Goal: Transaction & Acquisition: Purchase product/service

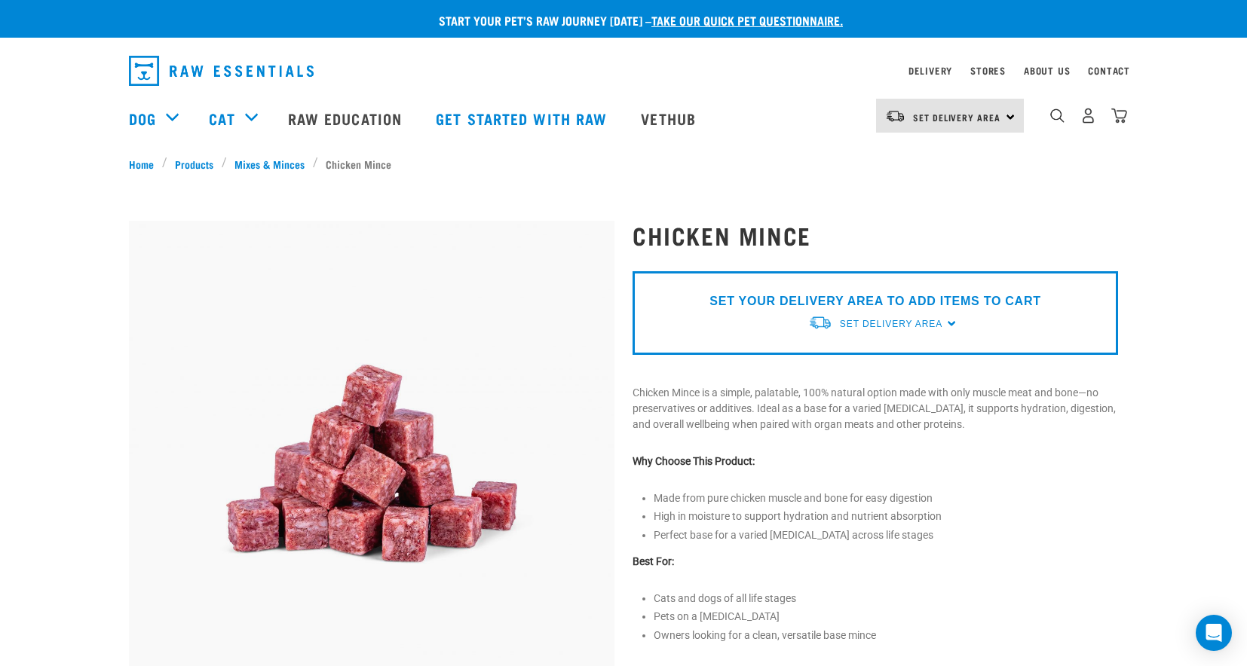
drag, startPoint x: 1250, startPoint y: 187, endPoint x: 1261, endPoint y: 176, distance: 16.0
click at [1003, 119] on div "Set Delivery Area North Island South Island" at bounding box center [950, 116] width 148 height 34
click at [934, 161] on link "[GEOGRAPHIC_DATA]" at bounding box center [948, 158] width 145 height 33
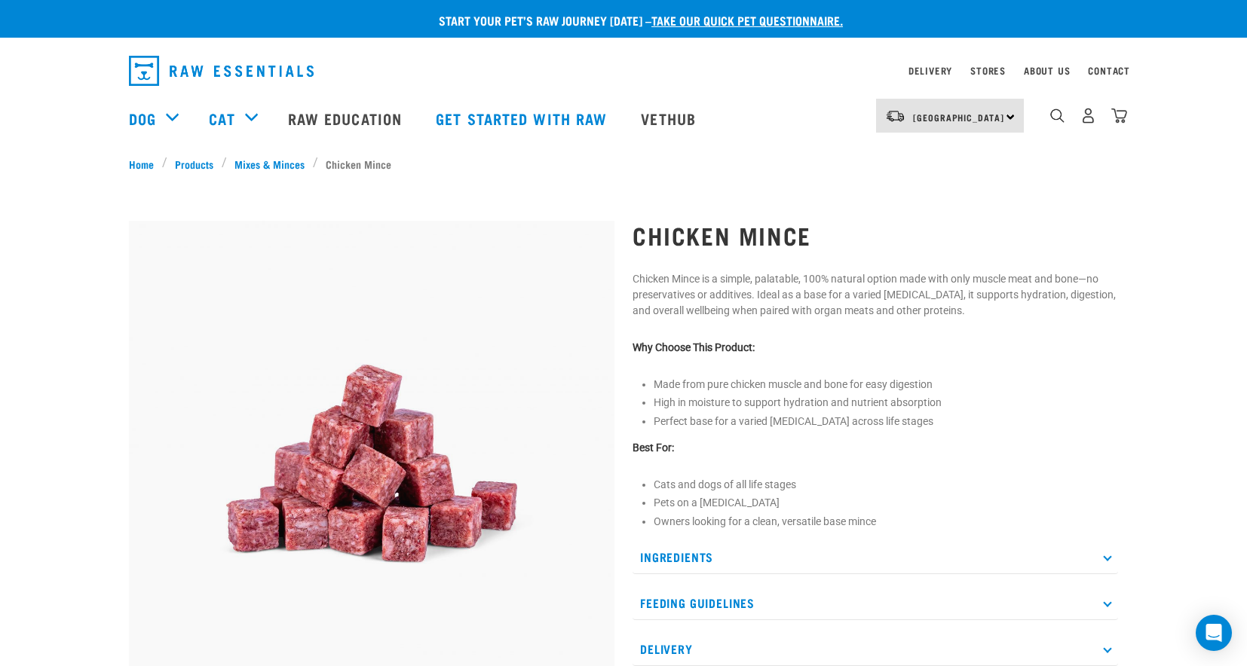
click at [408, 430] on img at bounding box center [371, 463] width 485 height 485
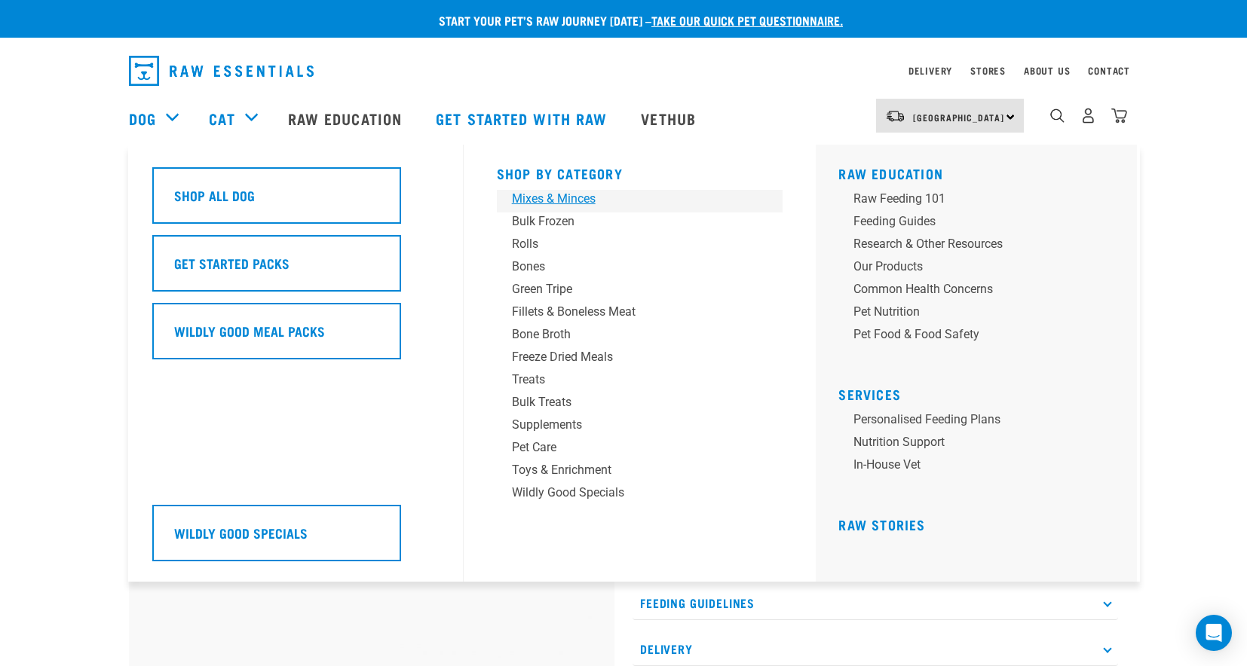
click at [549, 197] on div "Mixes & Minces" at bounding box center [629, 199] width 235 height 18
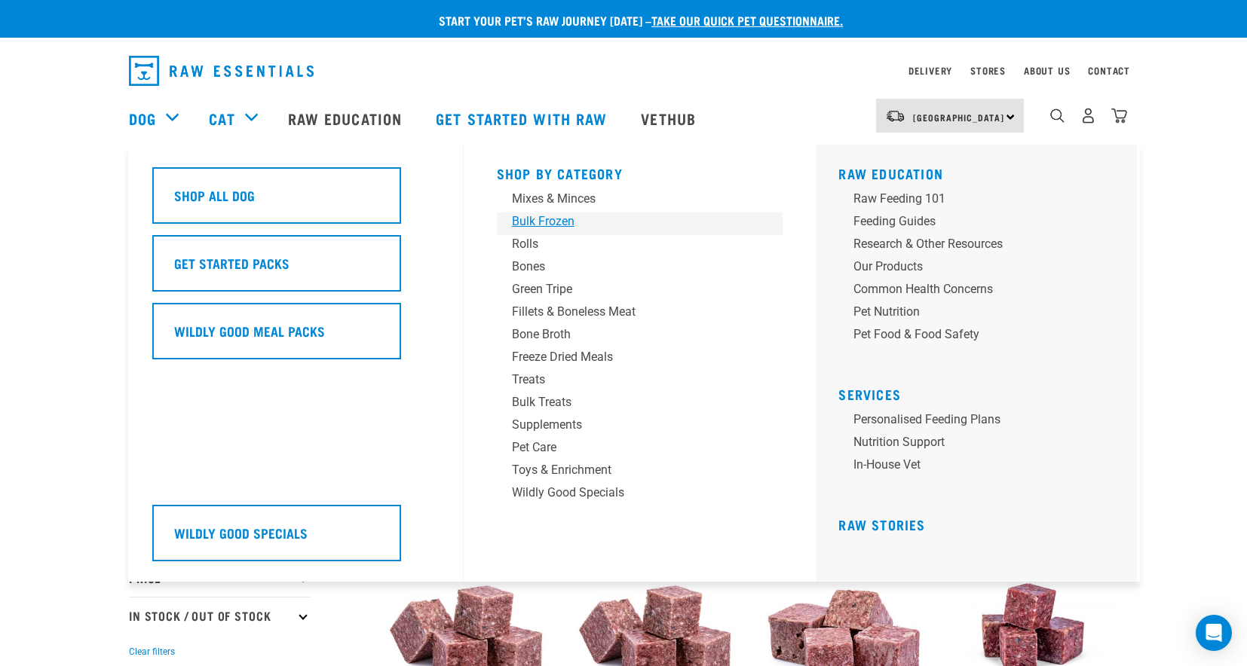
click at [545, 225] on div "Bulk Frozen" at bounding box center [629, 222] width 235 height 18
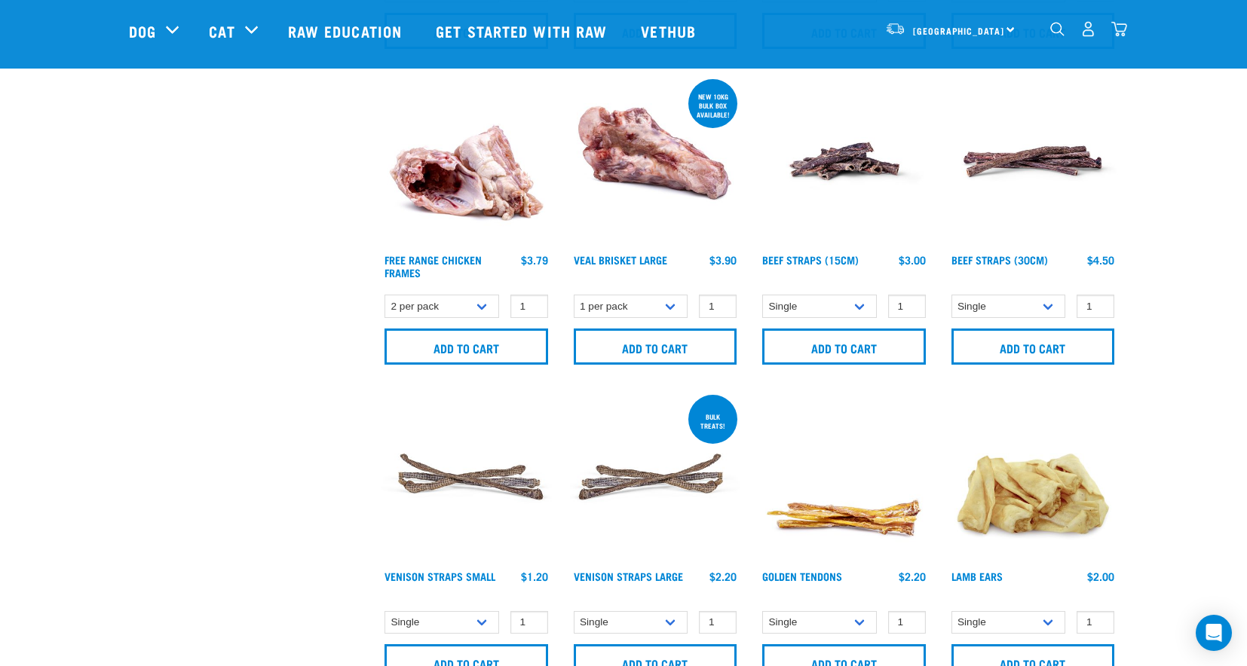
scroll to position [1767, 0]
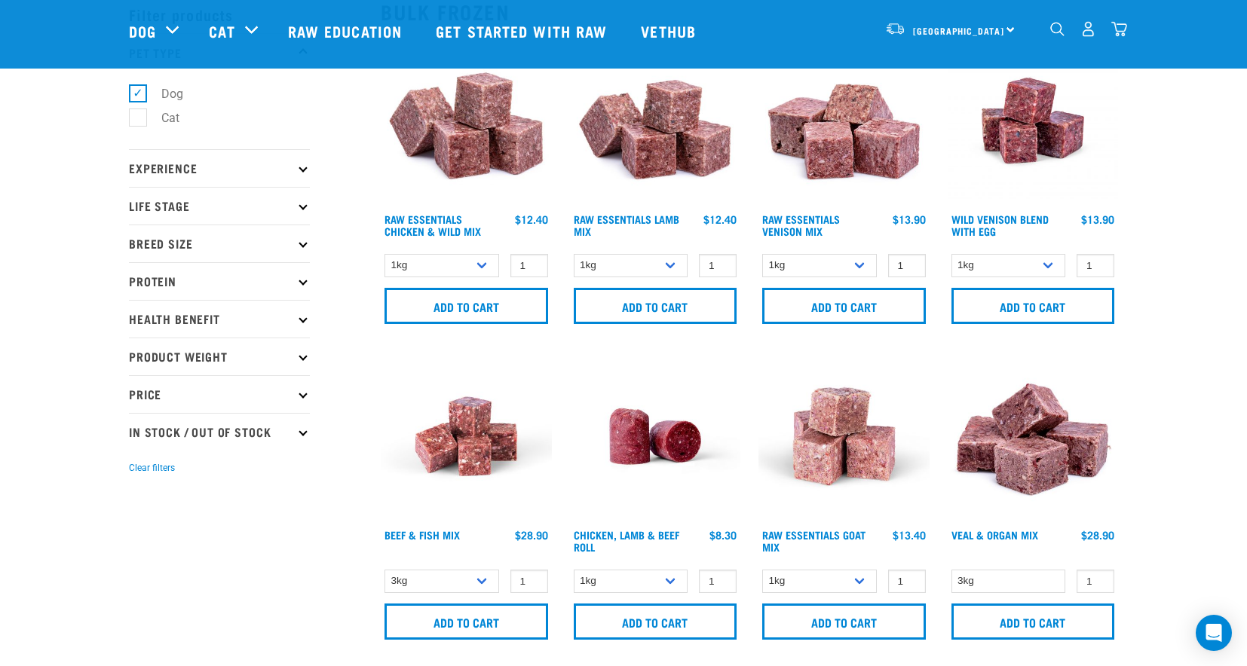
scroll to position [36, 0]
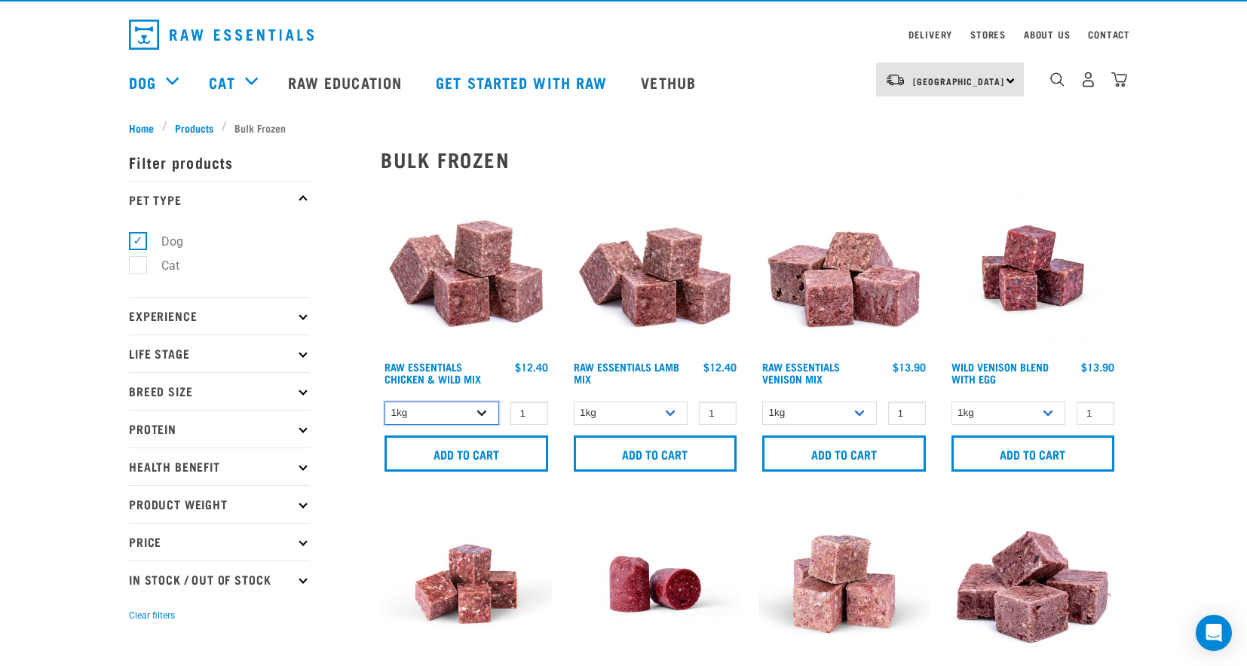
click at [479, 415] on select "1kg 3kg Bulk (10kg)" at bounding box center [441, 413] width 115 height 23
select select "731"
click at [384, 402] on select "1kg 3kg Bulk (10kg)" at bounding box center [441, 413] width 115 height 23
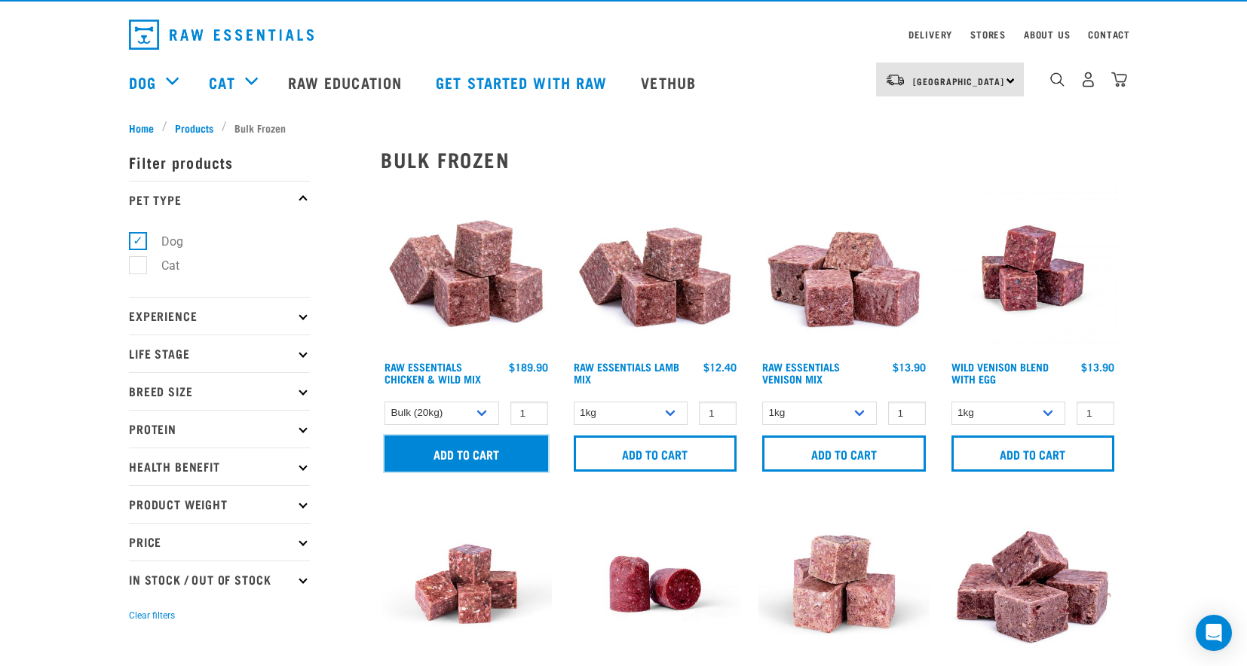
click at [470, 456] on input "Add to cart" at bounding box center [466, 454] width 164 height 36
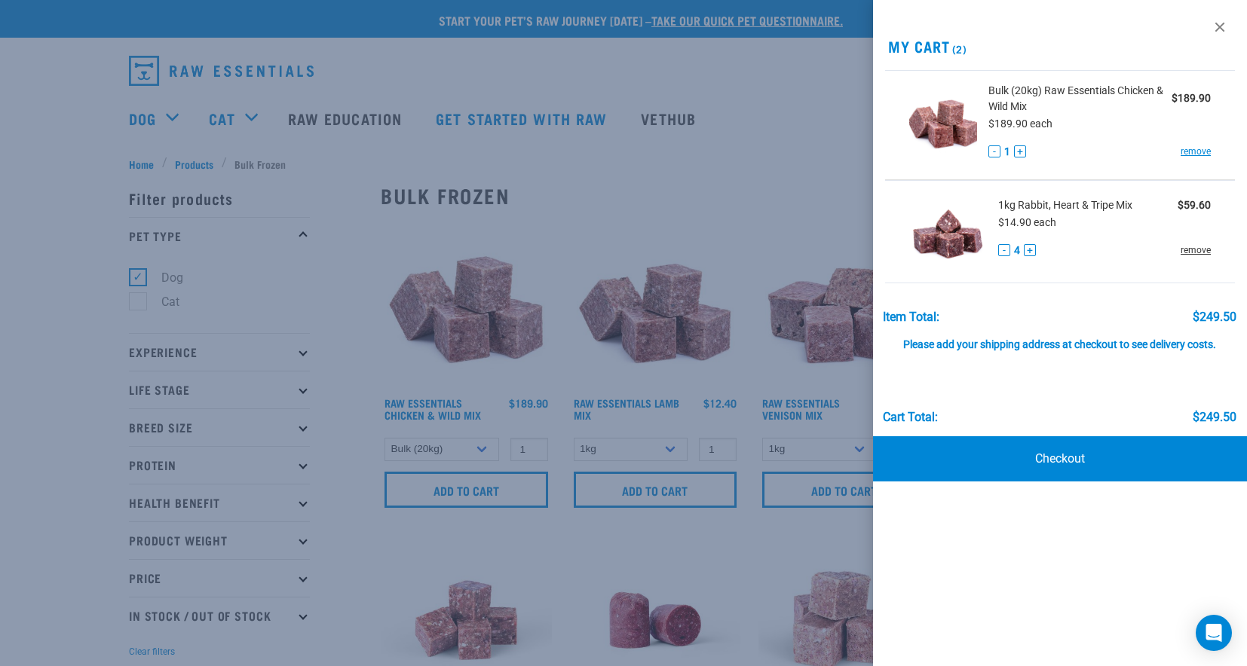
click at [1195, 249] on link "remove" at bounding box center [1195, 250] width 30 height 14
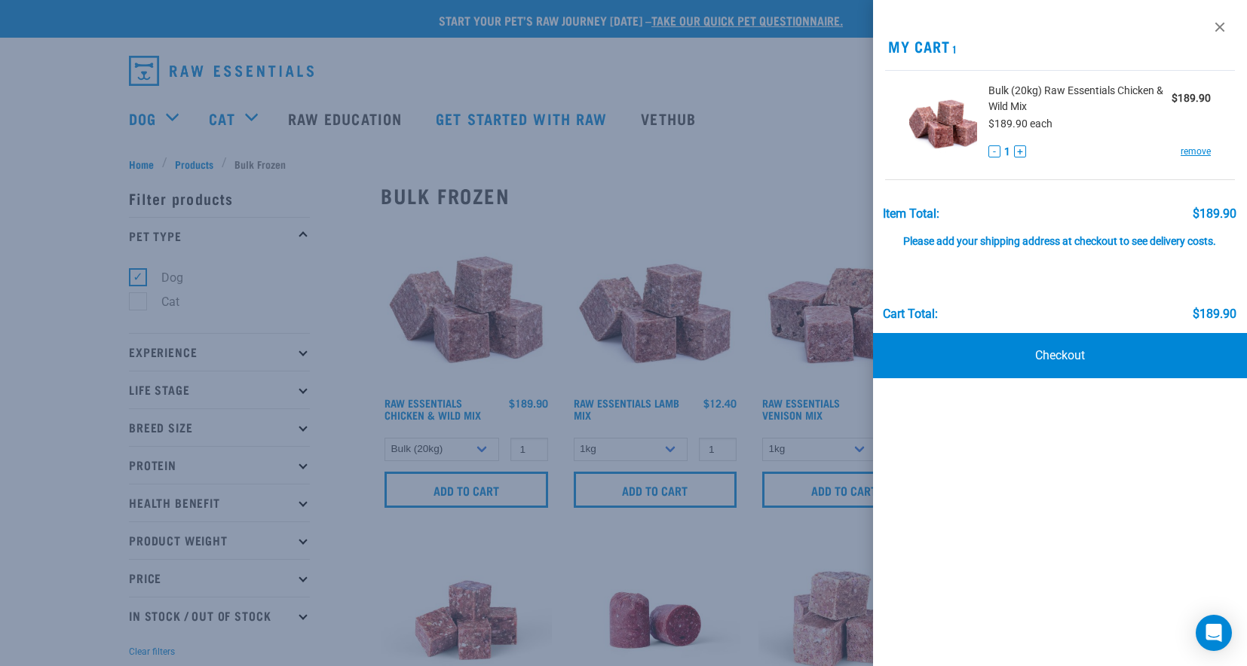
click at [771, 154] on div at bounding box center [623, 333] width 1247 height 666
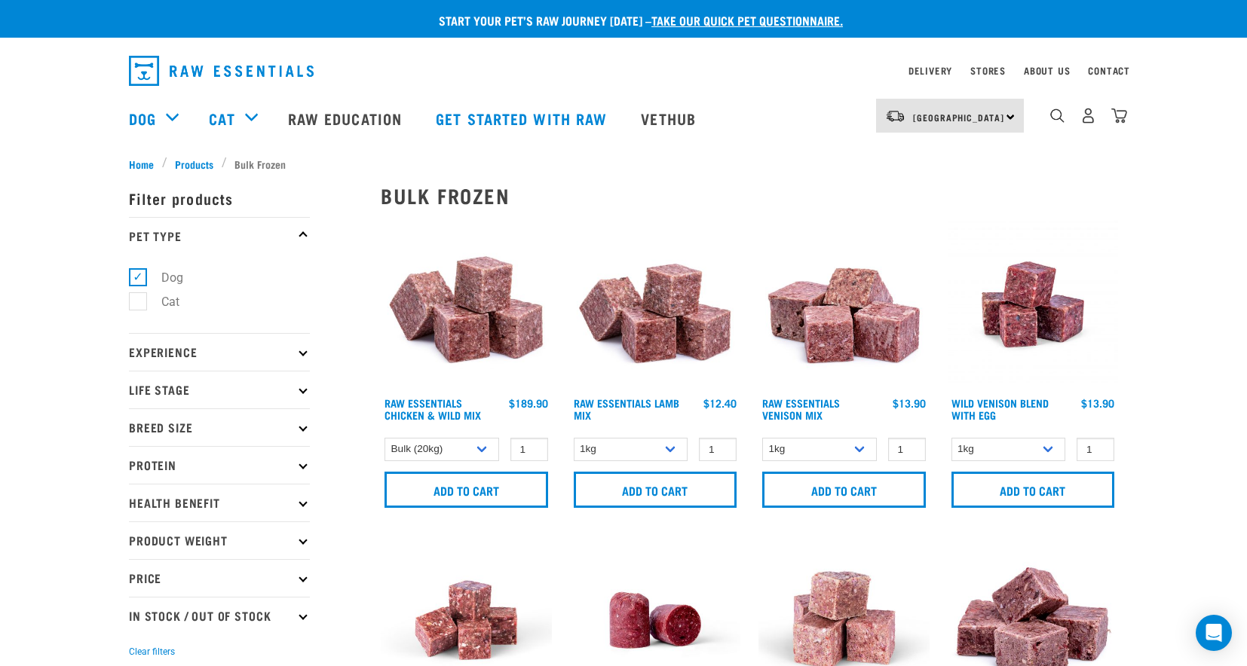
drag, startPoint x: 1055, startPoint y: 119, endPoint x: 1038, endPoint y: 155, distance: 40.1
click at [1056, 119] on img "dropdown navigation" at bounding box center [1057, 116] width 14 height 14
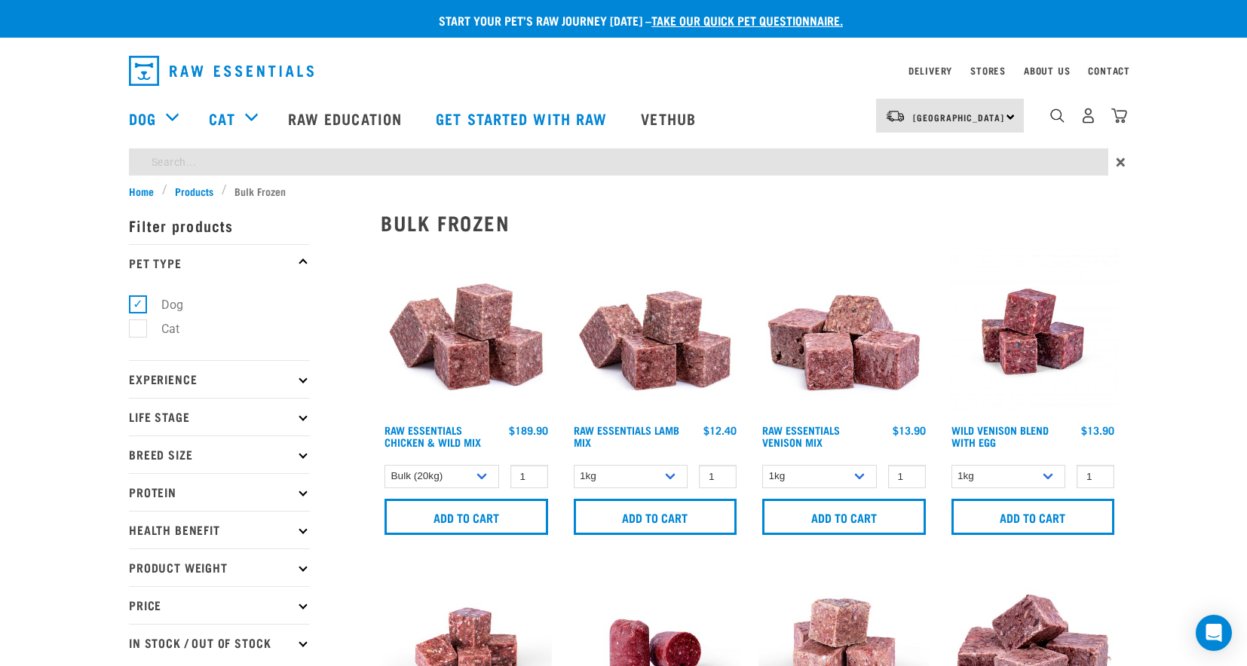
click at [964, 168] on input "search" at bounding box center [618, 161] width 979 height 27
type input "c"
type input "tripe"
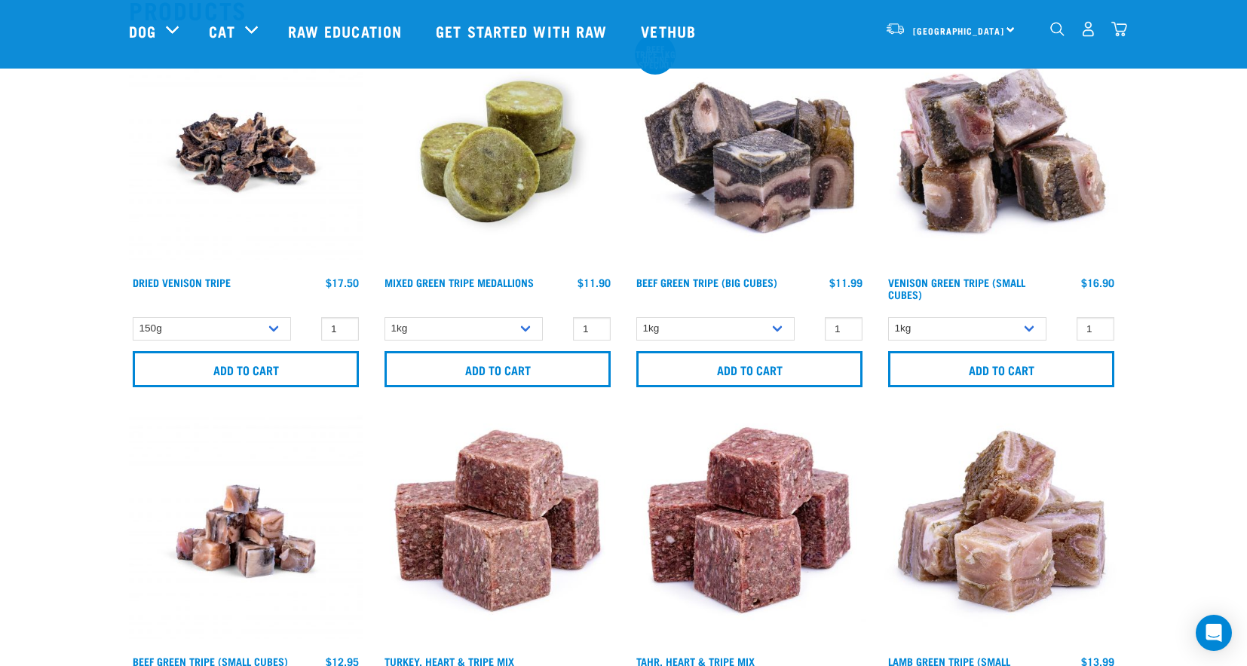
scroll to position [130, 0]
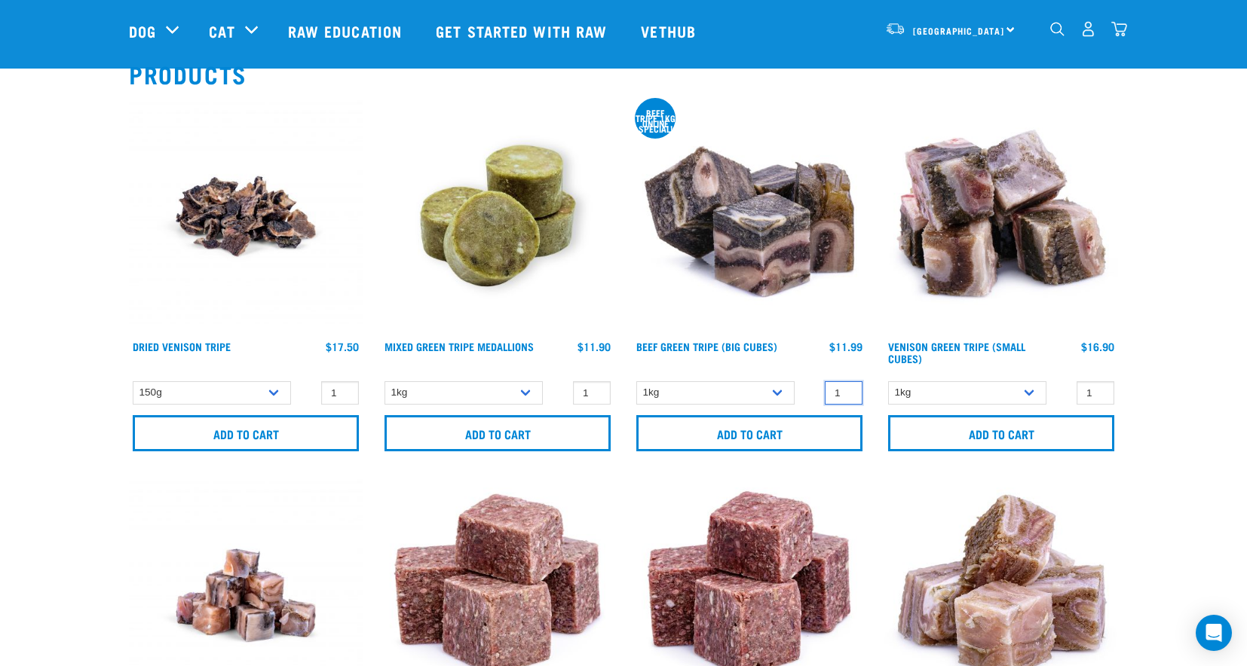
drag, startPoint x: 844, startPoint y: 402, endPoint x: 849, endPoint y: 392, distance: 10.8
click at [844, 402] on input "1" at bounding box center [843, 392] width 38 height 23
click at [779, 396] on select "1kg 3kg Bulk (10kg)" at bounding box center [715, 392] width 158 height 23
select select "344958"
click at [636, 381] on select "1kg 3kg Bulk (10kg)" at bounding box center [715, 392] width 158 height 23
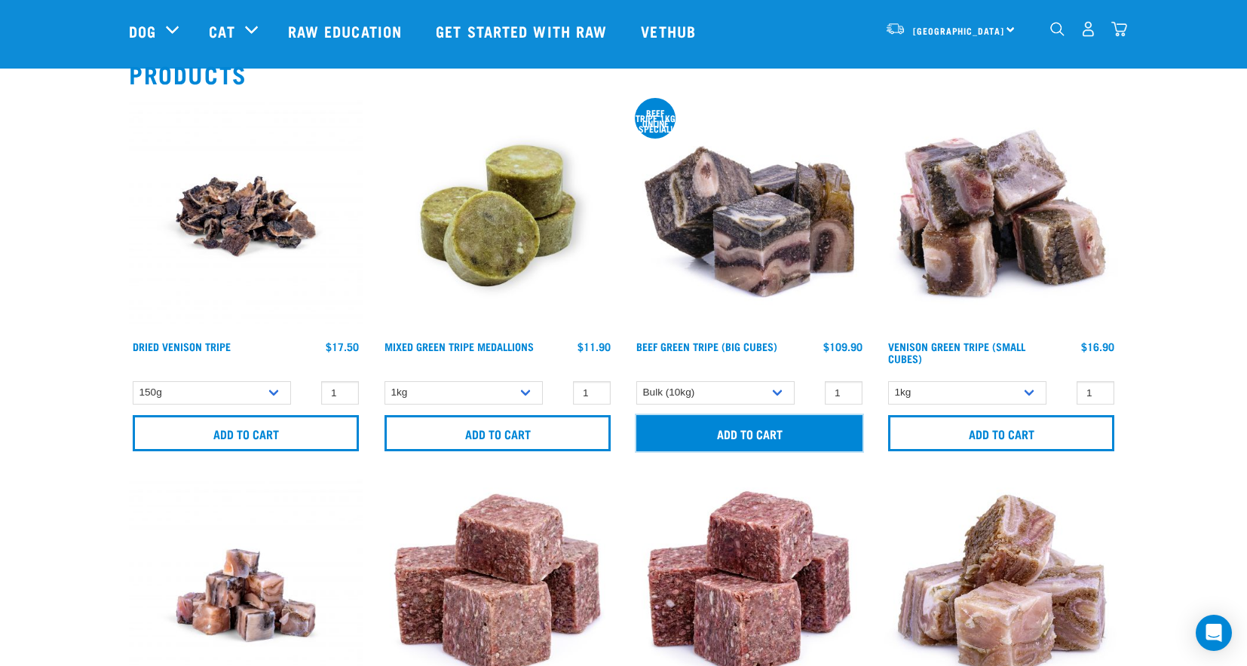
click at [774, 432] on input "Add to cart" at bounding box center [749, 433] width 226 height 36
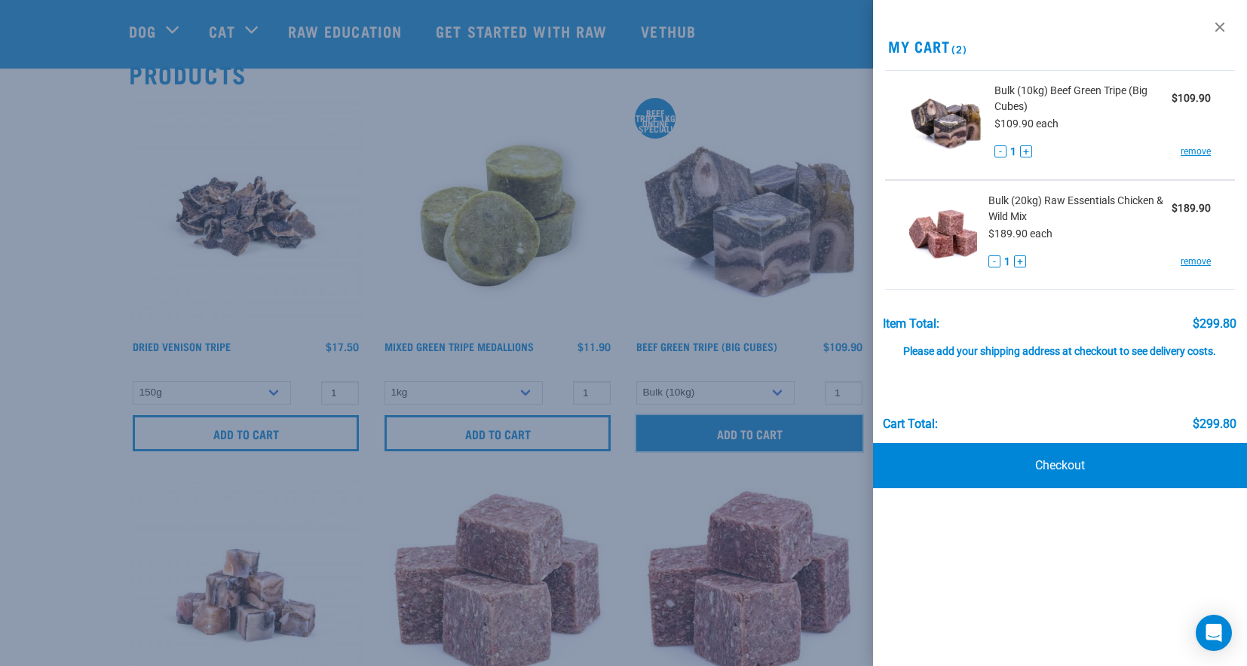
scroll to position [87, 0]
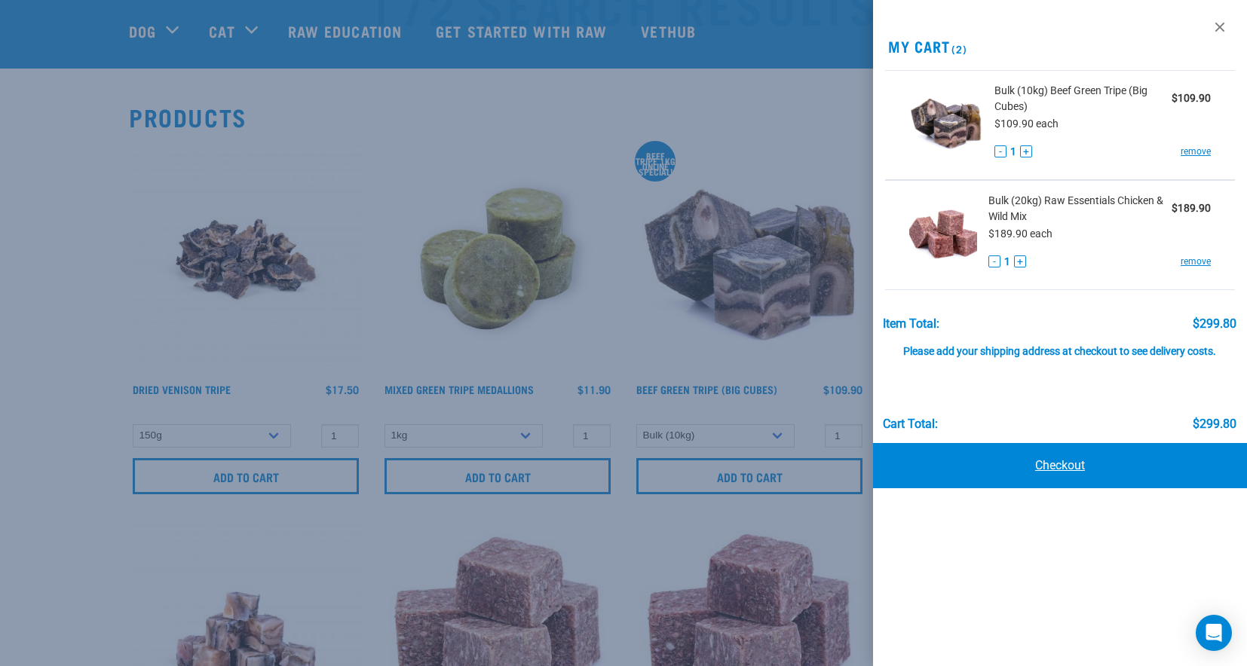
click at [1076, 470] on link "Checkout" at bounding box center [1060, 465] width 374 height 45
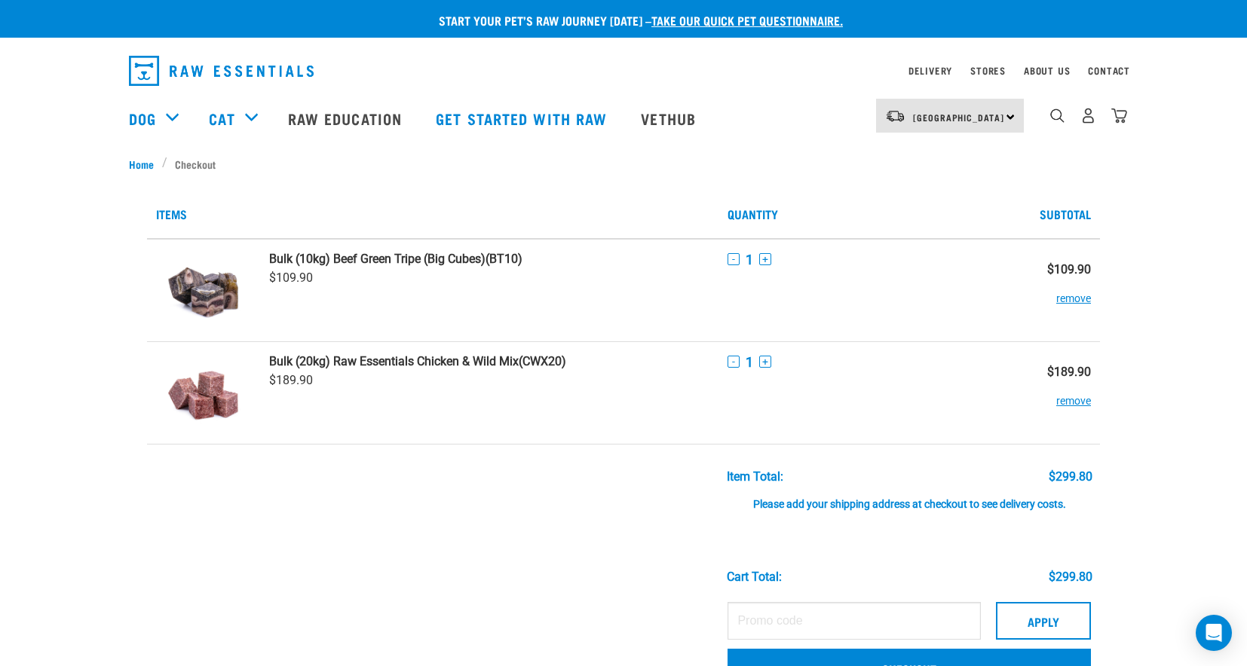
scroll to position [63, 0]
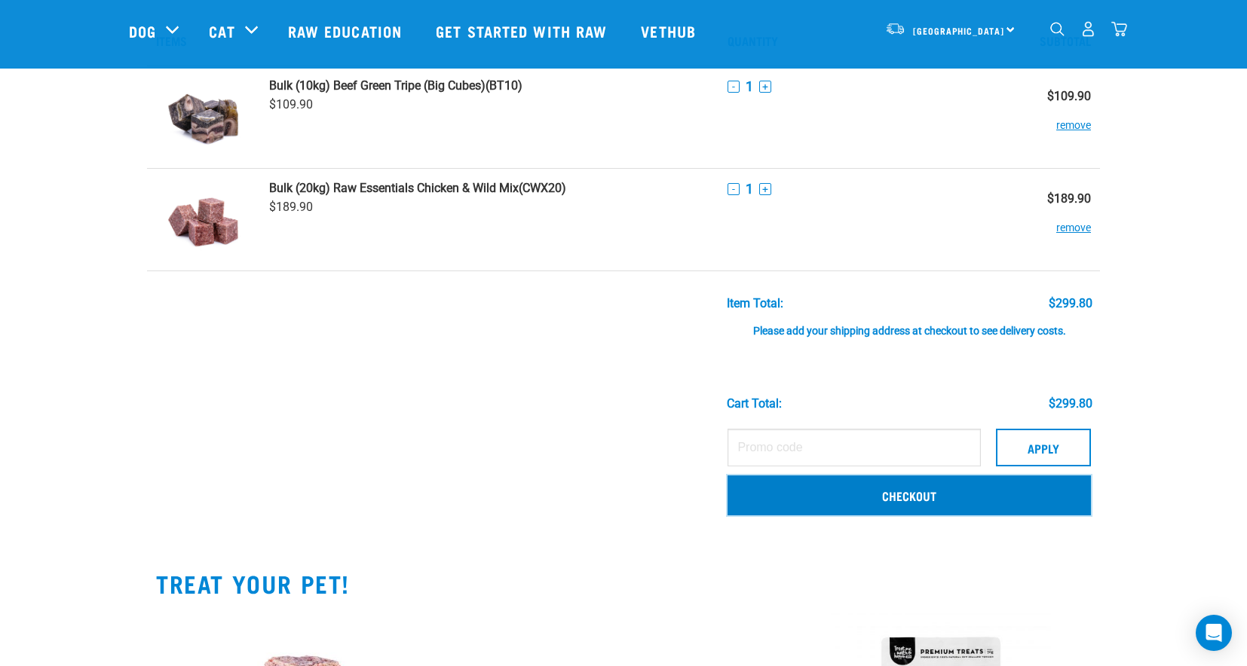
click at [977, 502] on link "Checkout" at bounding box center [908, 495] width 363 height 39
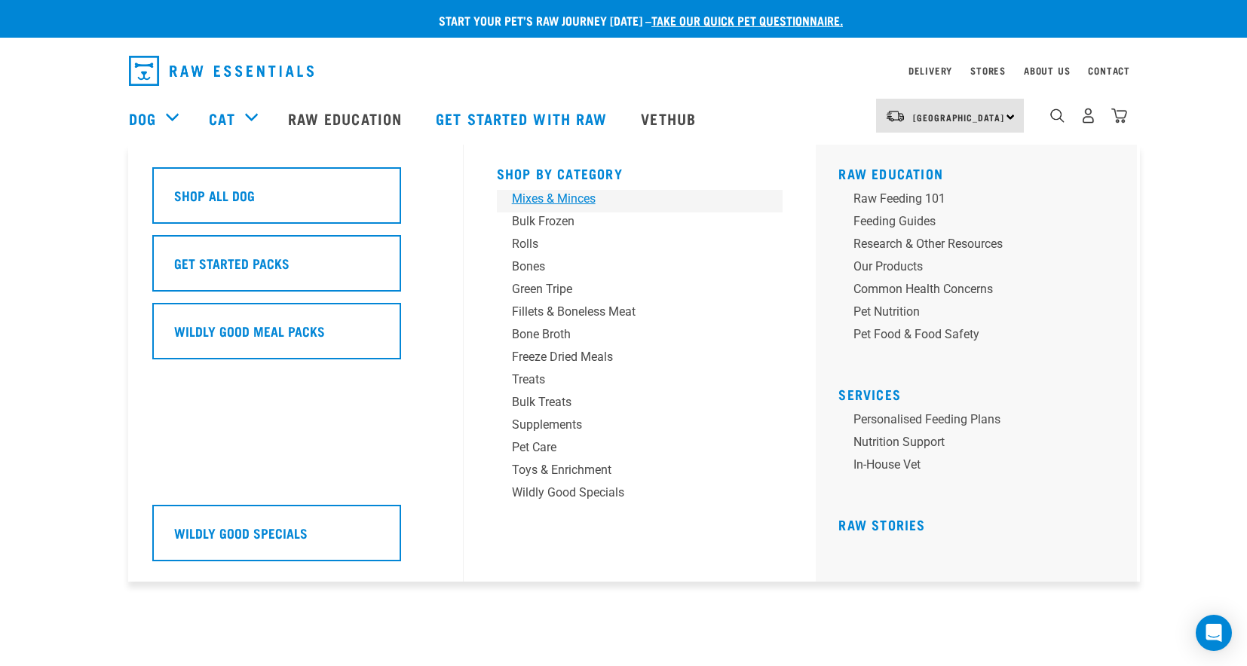
click at [546, 200] on div "Mixes & Minces" at bounding box center [629, 199] width 235 height 18
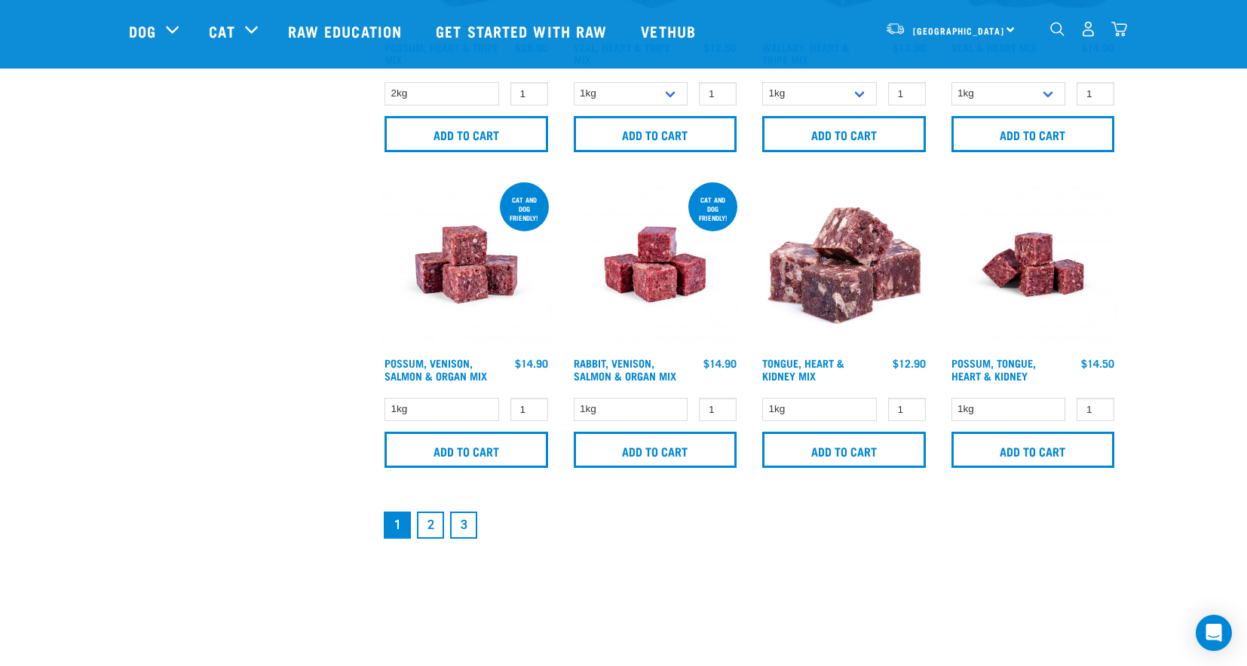
scroll to position [2205, 0]
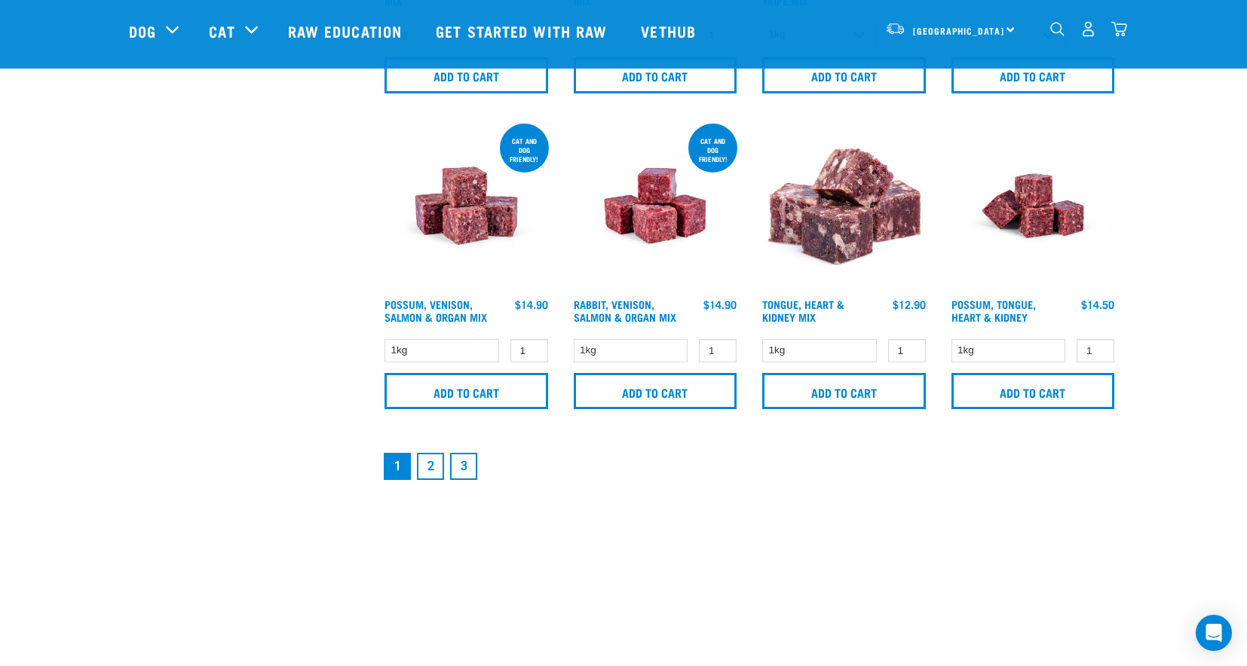
click at [431, 463] on link "2" at bounding box center [430, 466] width 27 height 27
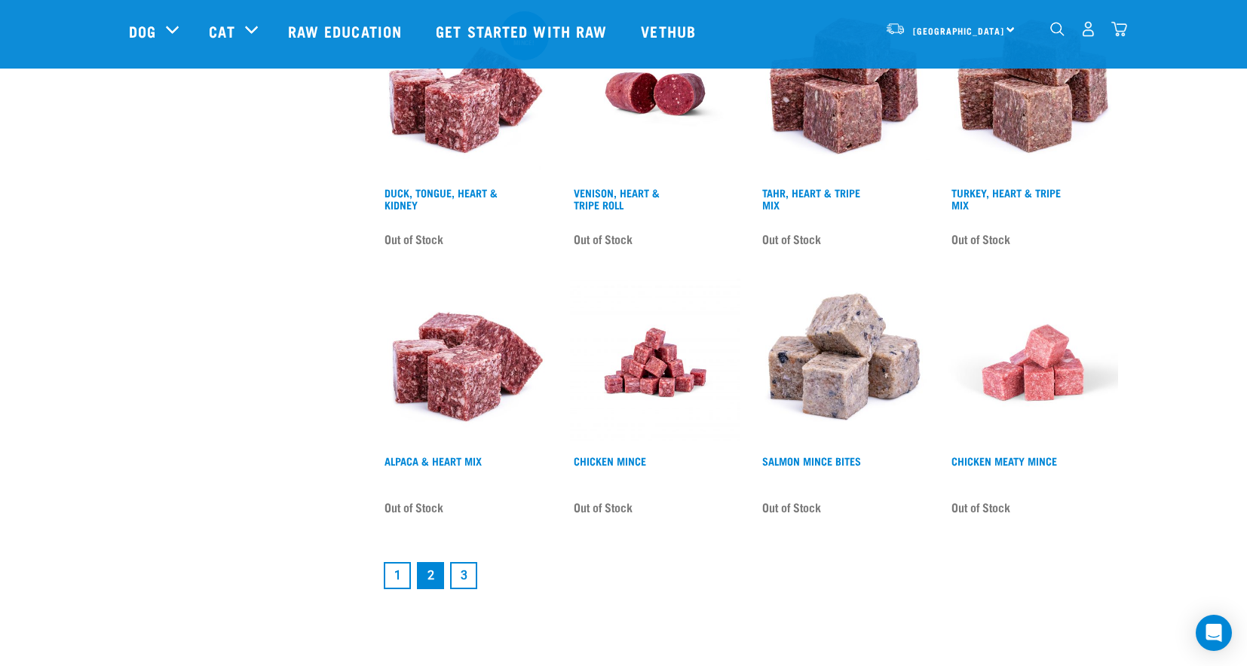
scroll to position [2048, 0]
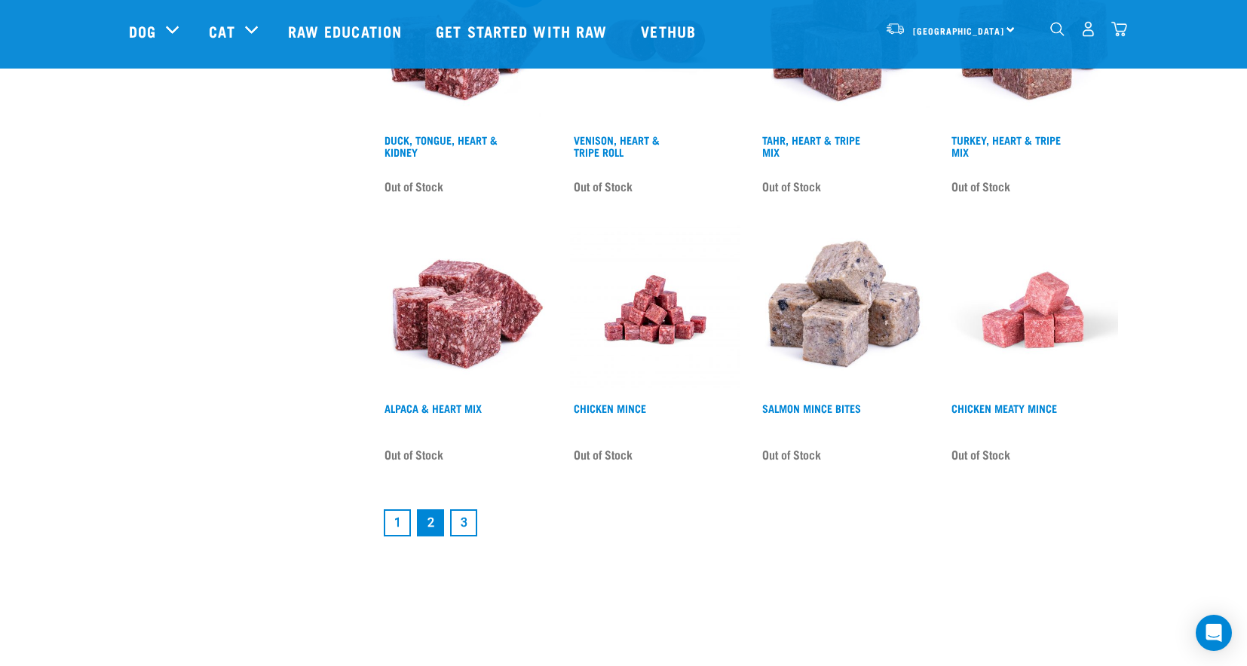
click at [655, 317] on img at bounding box center [655, 310] width 171 height 171
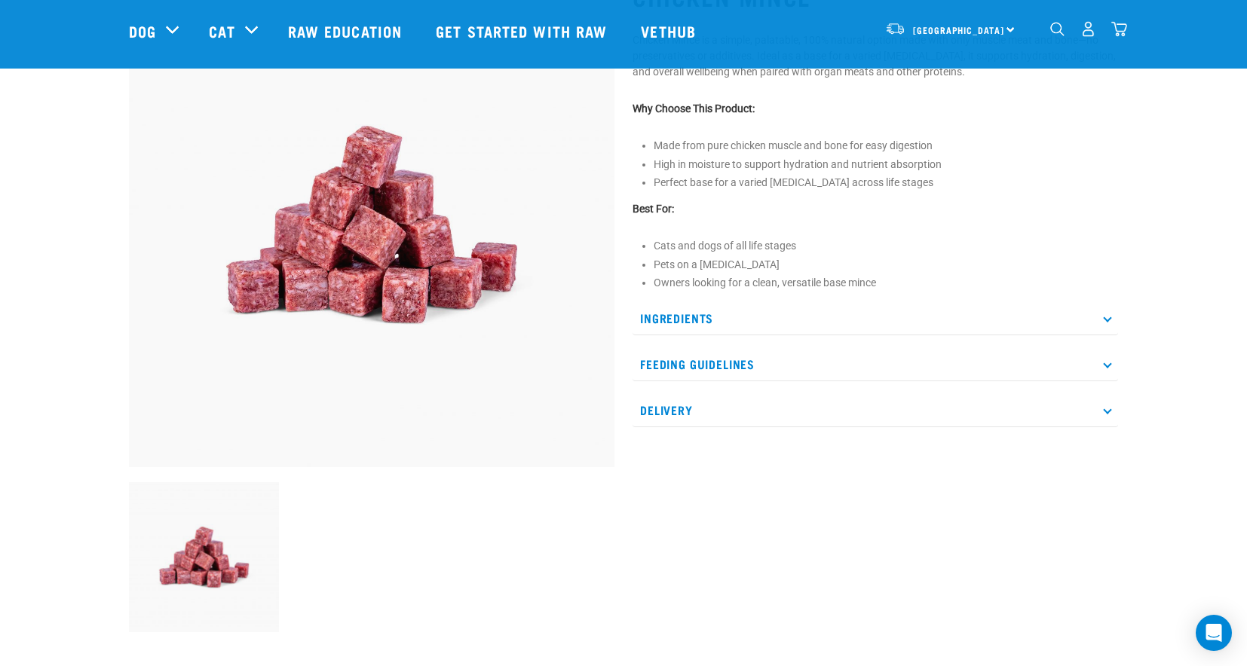
scroll to position [86, 0]
